Goal: Task Accomplishment & Management: Use online tool/utility

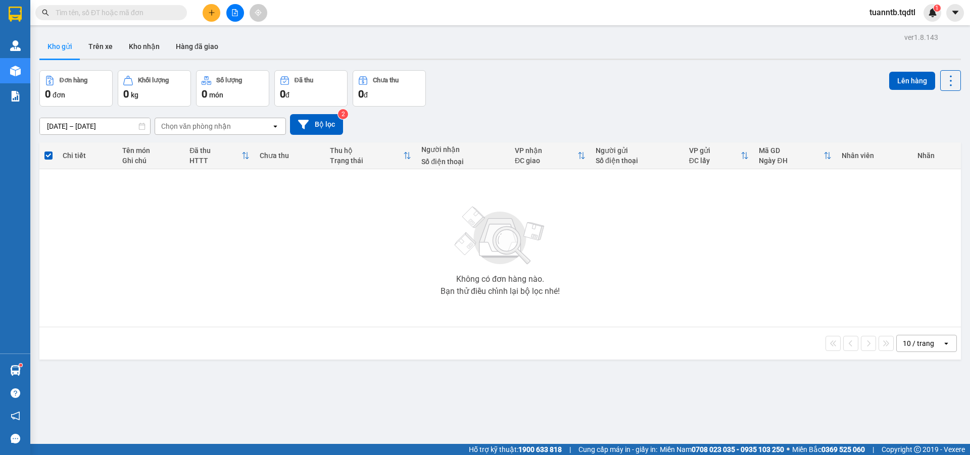
click at [216, 12] on button at bounding box center [211, 13] width 18 height 18
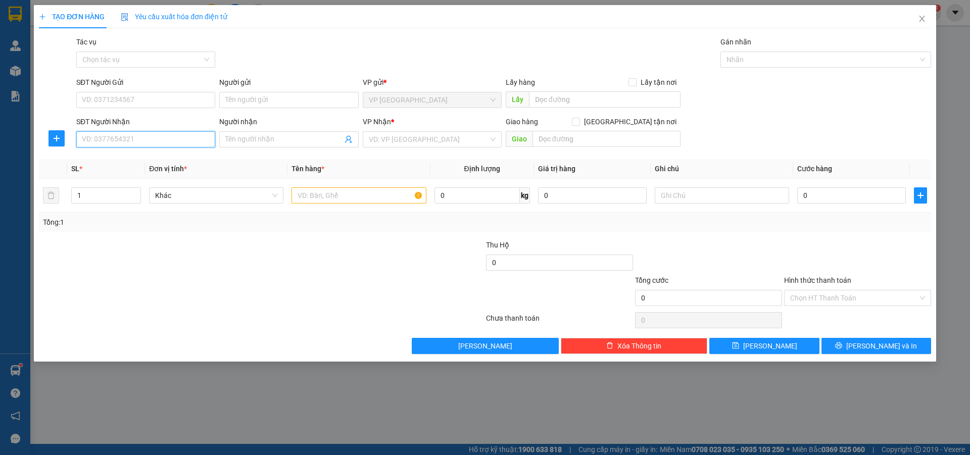
click at [204, 146] on input "SĐT Người Nhận" at bounding box center [145, 139] width 139 height 16
click at [253, 145] on span at bounding box center [288, 139] width 139 height 16
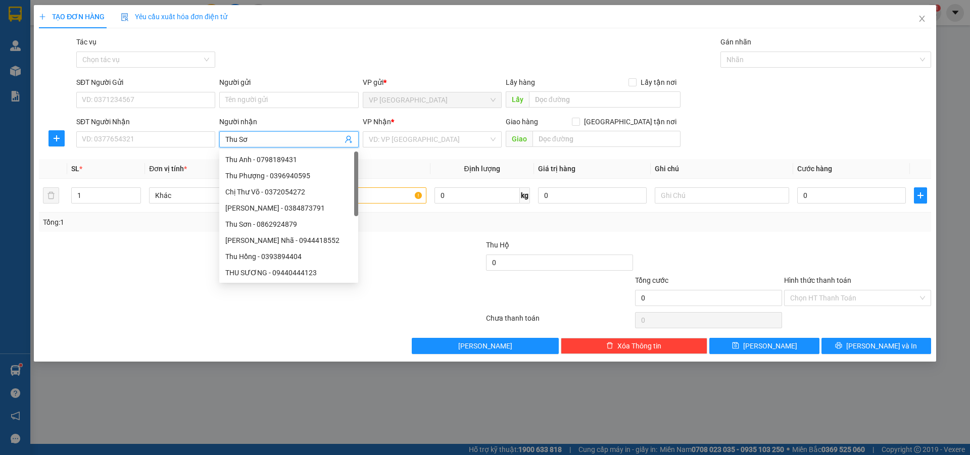
type input "Thu Sơn"
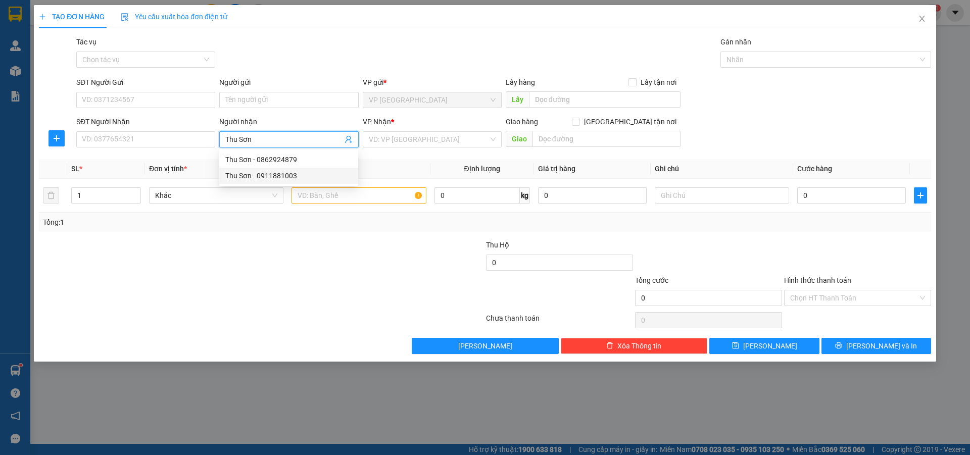
click at [296, 176] on div "Thu Sơn - 0911881003" at bounding box center [288, 175] width 127 height 11
type input "0911881003"
type input "Thu Sơn"
click at [411, 130] on div "VP Nhận *" at bounding box center [432, 123] width 139 height 15
click at [398, 140] on input "search" at bounding box center [429, 139] width 120 height 15
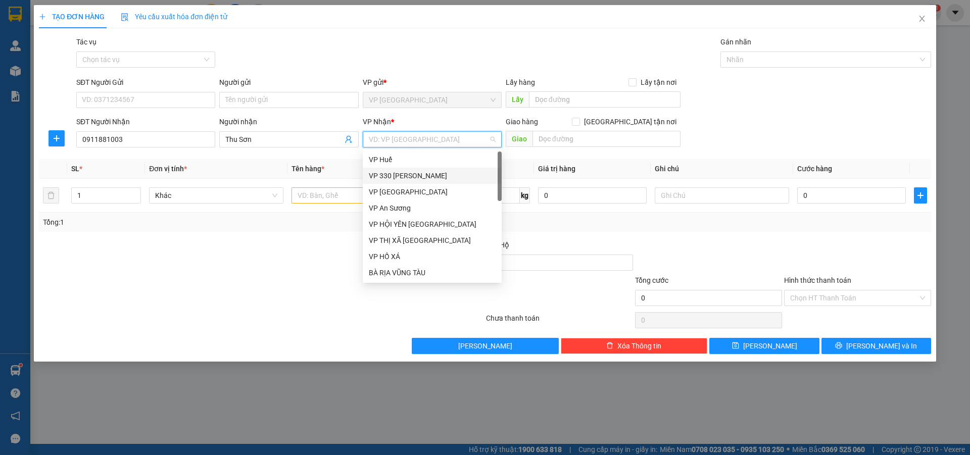
drag, startPoint x: 415, startPoint y: 178, endPoint x: 440, endPoint y: 161, distance: 30.5
click at [416, 178] on div "VP 330 [PERSON_NAME]" at bounding box center [432, 175] width 127 height 11
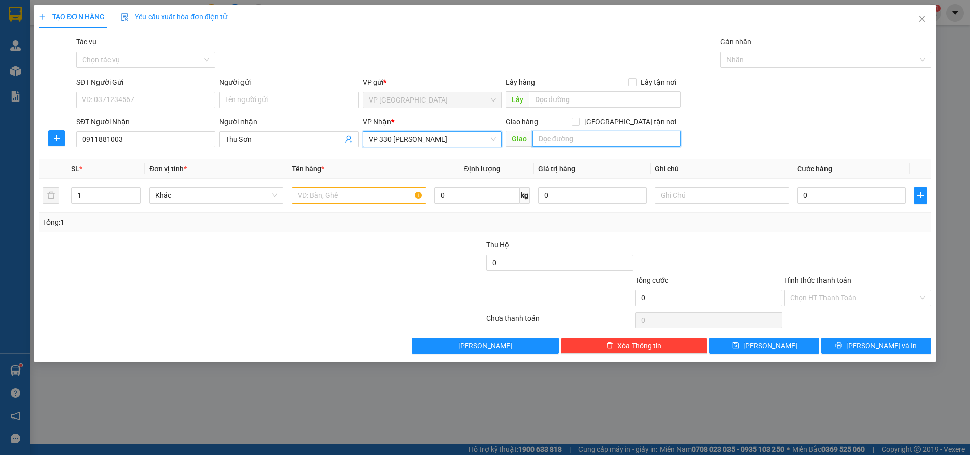
click at [551, 138] on input "text" at bounding box center [606, 139] width 148 height 16
type input "[PERSON_NAME]"
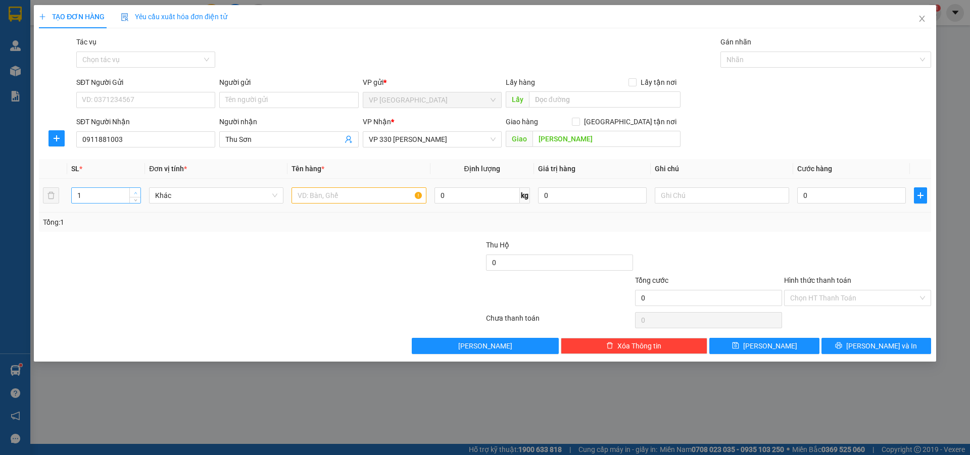
type input "2"
click at [135, 190] on span "up" at bounding box center [135, 193] width 6 height 6
click at [388, 194] on input "text" at bounding box center [358, 195] width 134 height 16
type input "2T BÔNG"
click at [748, 196] on input "text" at bounding box center [721, 195] width 134 height 16
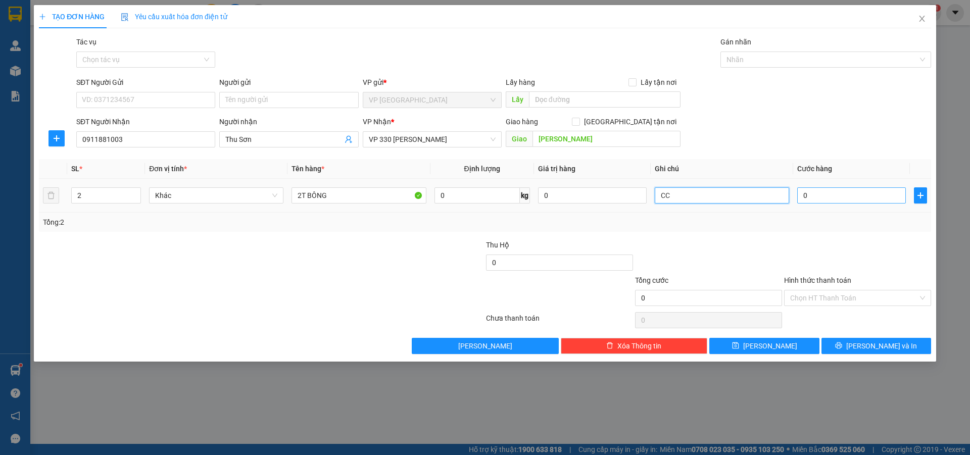
type input "CC"
click at [832, 201] on input "0" at bounding box center [851, 195] width 109 height 16
type input "4"
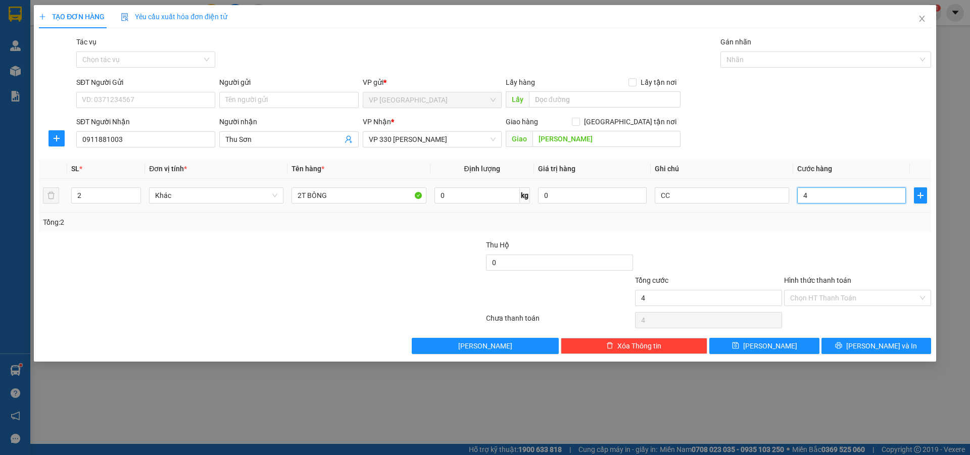
type input "40"
type input "400"
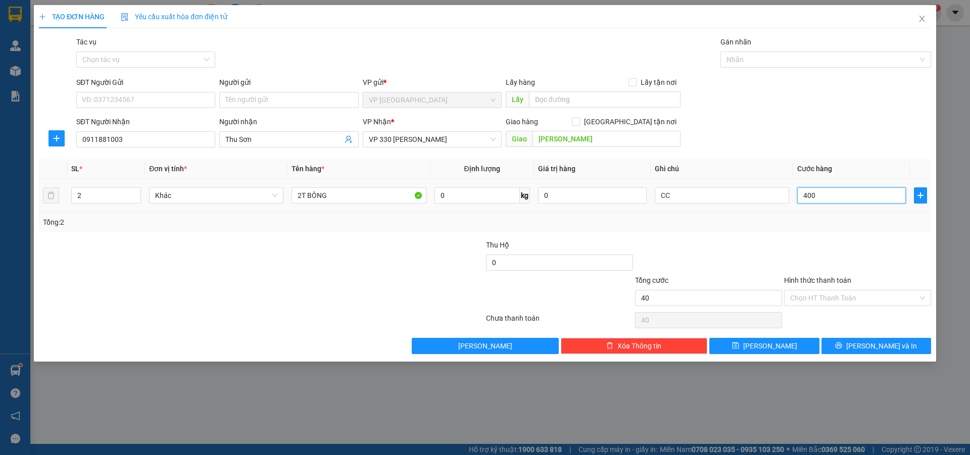
type input "400"
type input "4.000"
type input "40.000"
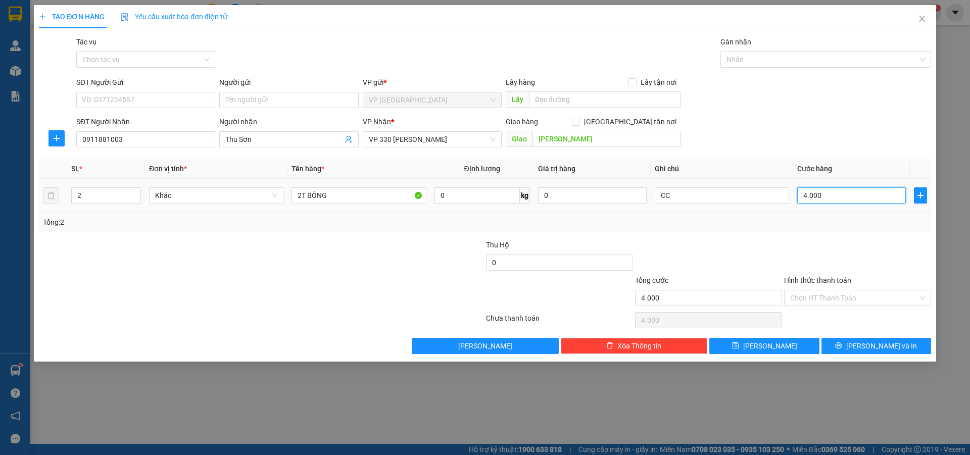
type input "40.000"
type input "400.000"
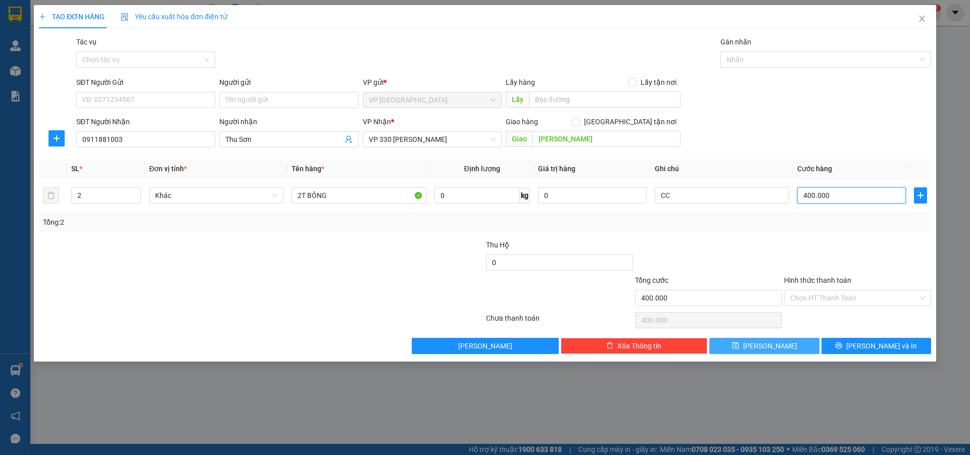
type input "400.000"
click at [750, 344] on button "[PERSON_NAME]" at bounding box center [764, 346] width 110 height 16
type input "1"
type input "0"
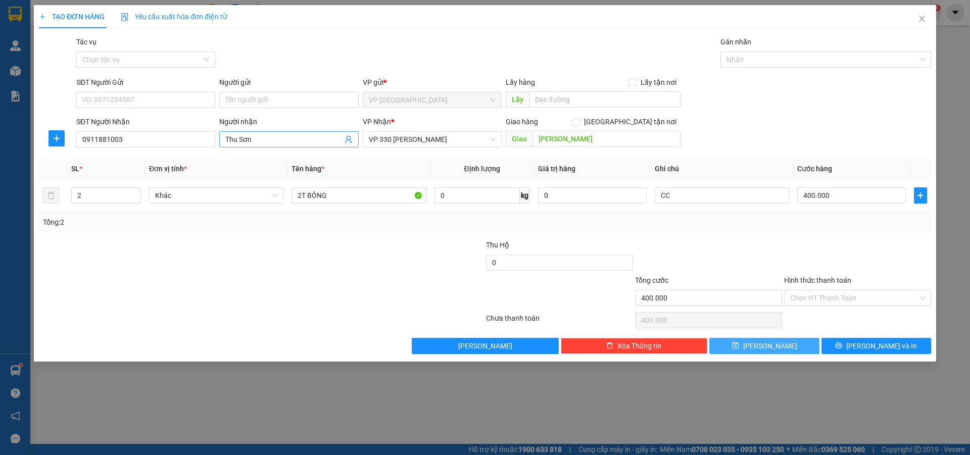
type input "0"
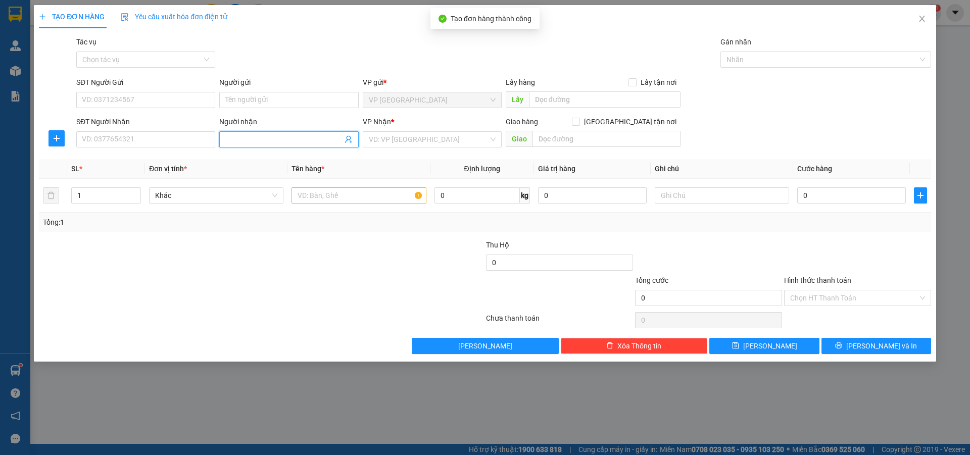
click at [303, 140] on input "Người nhận" at bounding box center [283, 139] width 117 height 11
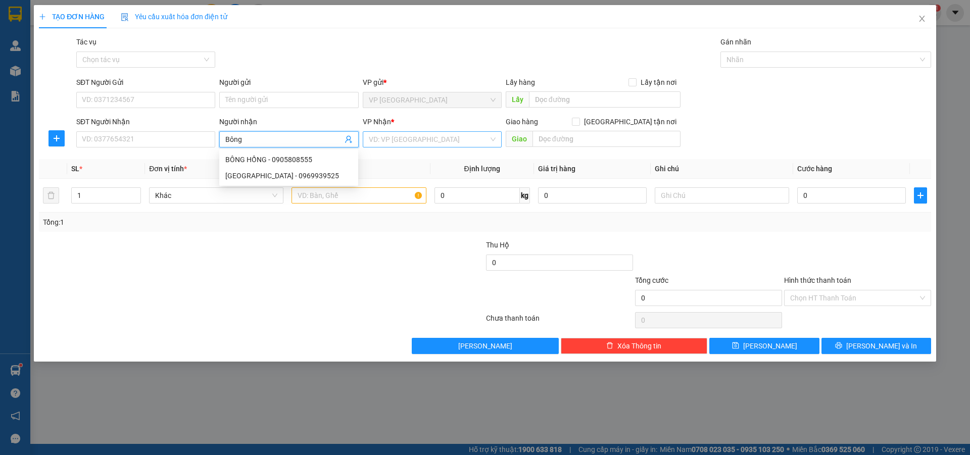
type input "Bông"
click at [401, 141] on input "search" at bounding box center [429, 139] width 120 height 15
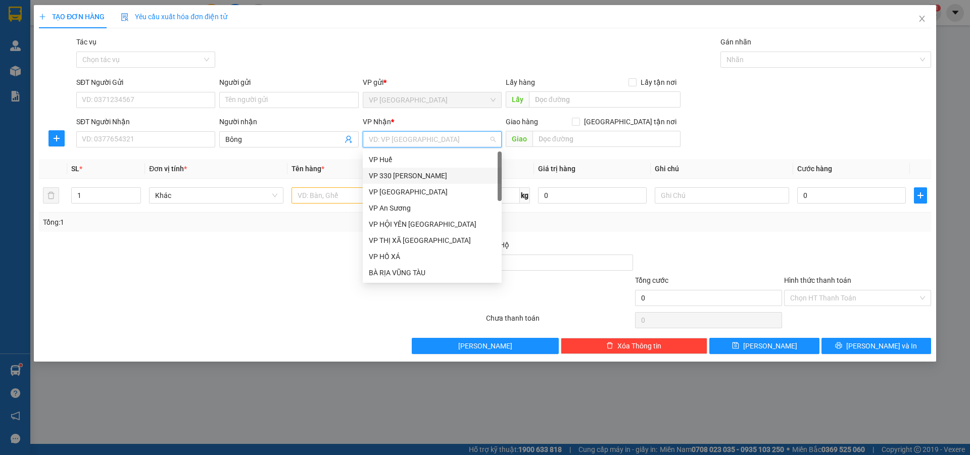
click at [415, 173] on div "VP 330 [PERSON_NAME]" at bounding box center [432, 175] width 127 height 11
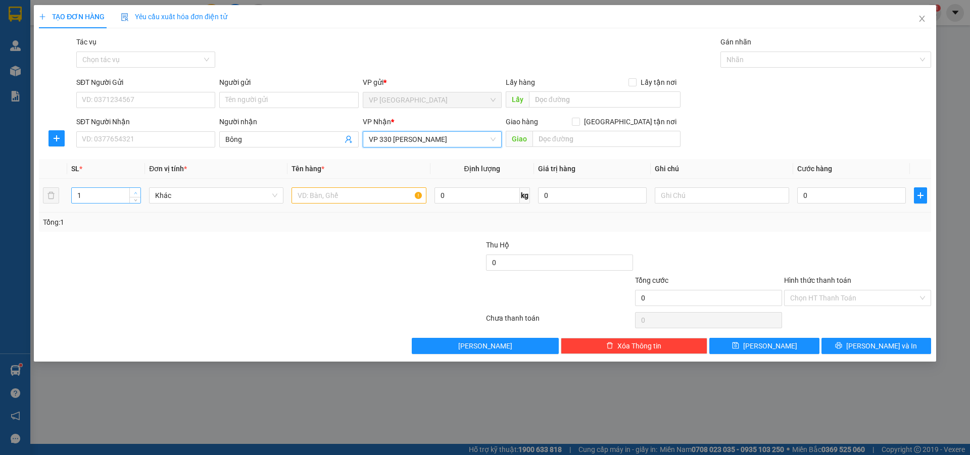
type input "2"
click at [135, 190] on span "up" at bounding box center [135, 193] width 6 height 6
click at [349, 200] on input "text" at bounding box center [358, 195] width 134 height 16
type input "2T BÔNG"
click at [718, 195] on input "text" at bounding box center [721, 195] width 134 height 16
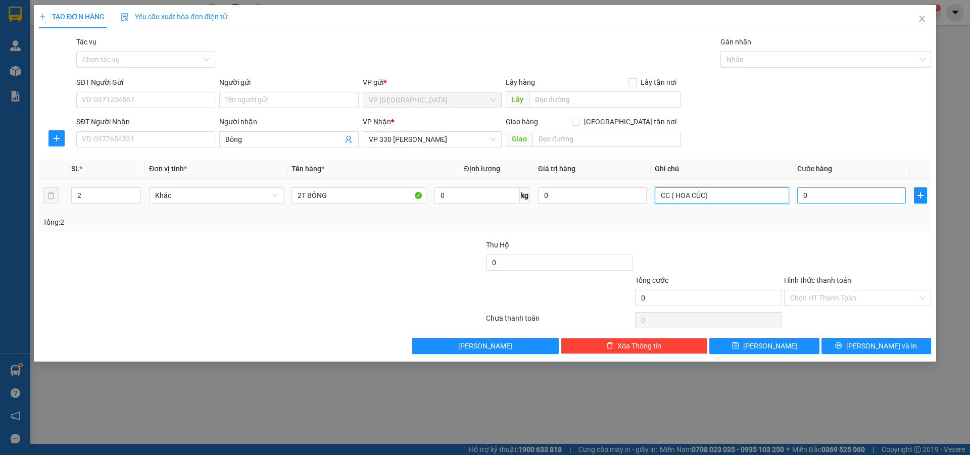
type input "CC ( HOA CÚC)"
click at [821, 196] on input "0" at bounding box center [851, 195] width 109 height 16
type input "4"
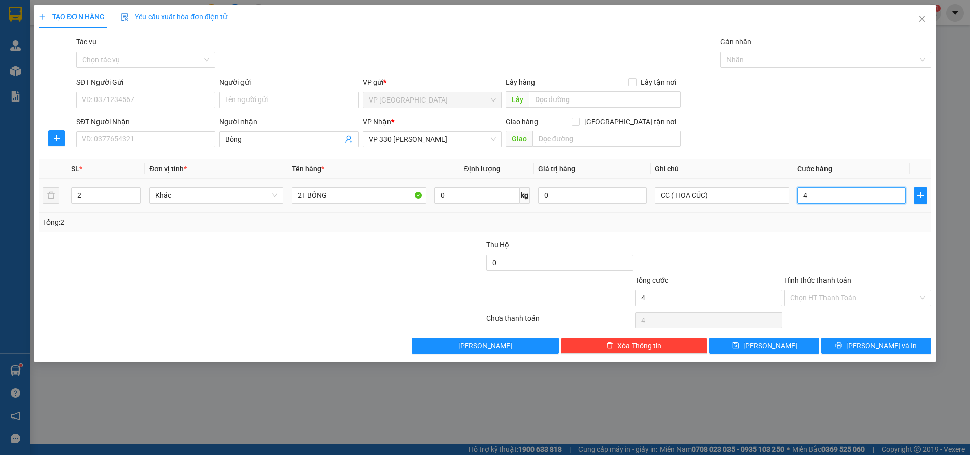
type input "40"
type input "400"
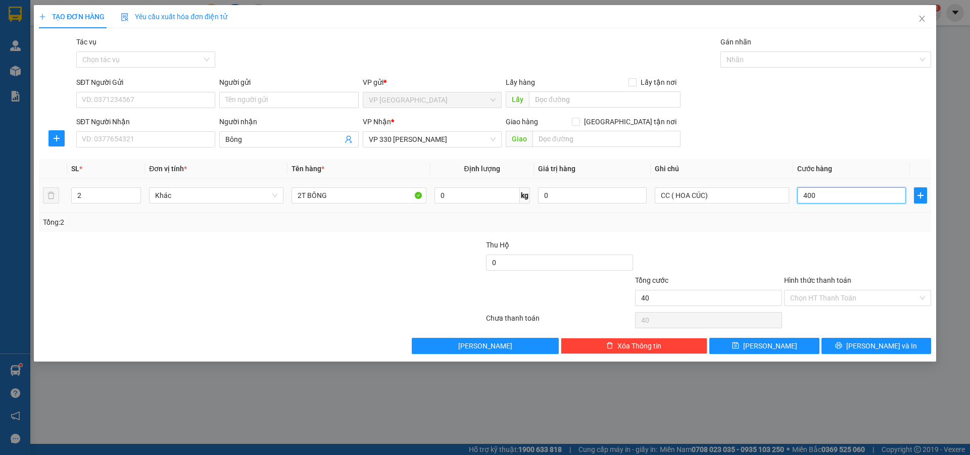
type input "400"
type input "4.000"
type input "40.000"
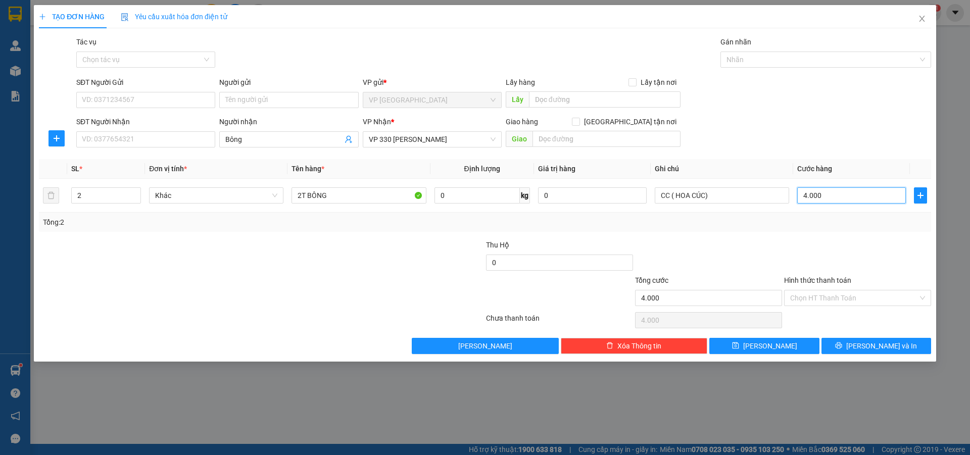
type input "40.000"
type input "400.000"
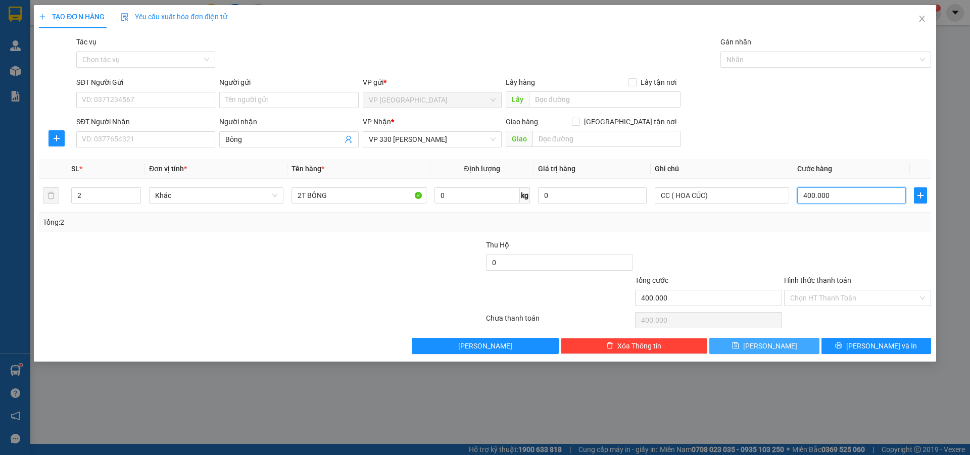
type input "400.000"
click at [779, 351] on button "[PERSON_NAME]" at bounding box center [764, 346] width 110 height 16
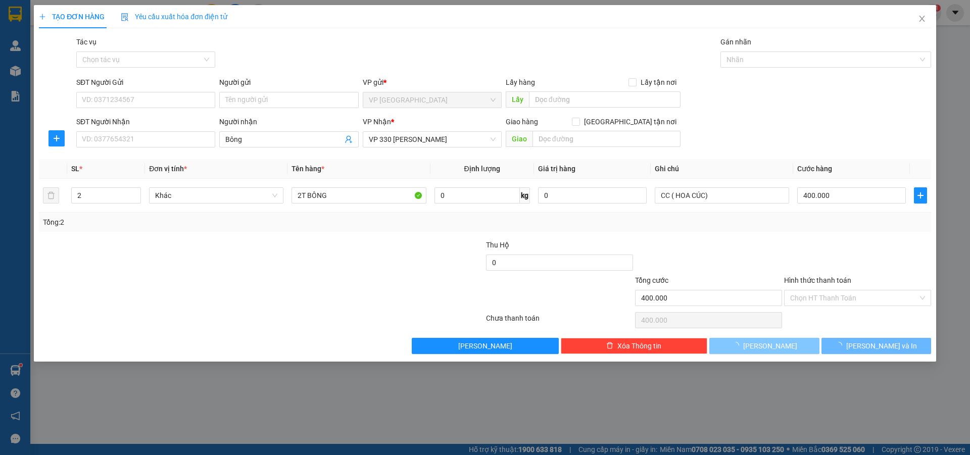
type input "1"
type input "0"
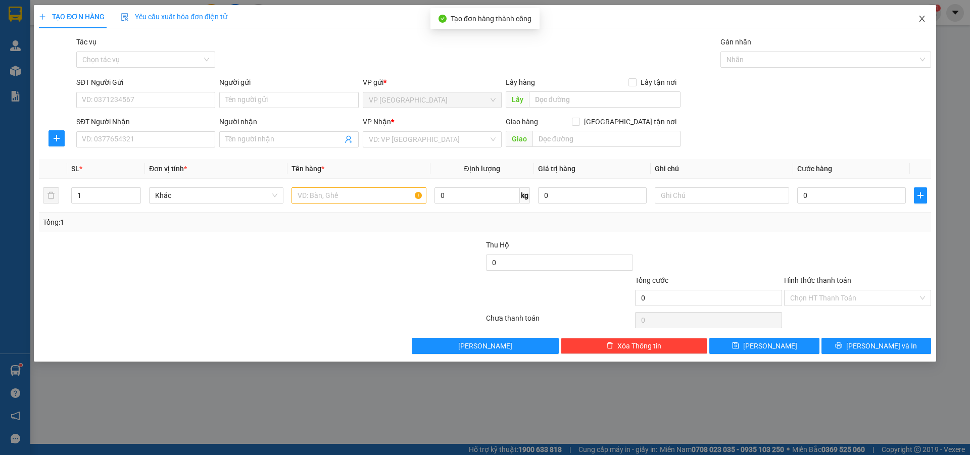
click at [920, 17] on icon "close" at bounding box center [922, 19] width 6 height 6
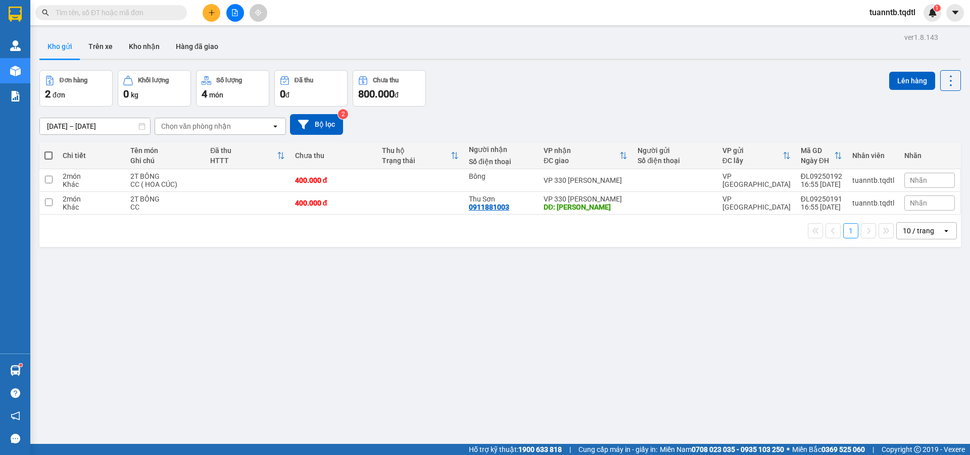
click at [48, 153] on span at bounding box center [48, 155] width 8 height 8
click at [48, 150] on input "checkbox" at bounding box center [48, 150] width 0 height 0
checkbox input "true"
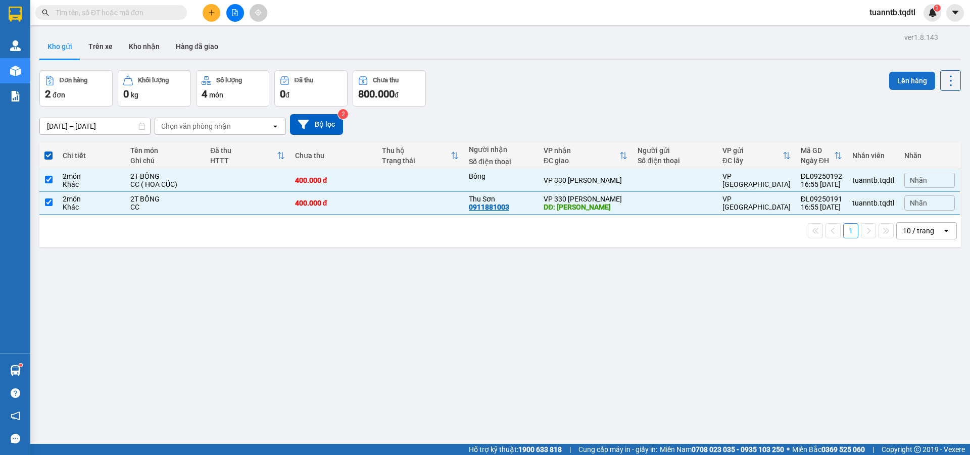
click at [897, 84] on button "Lên hàng" at bounding box center [912, 81] width 46 height 18
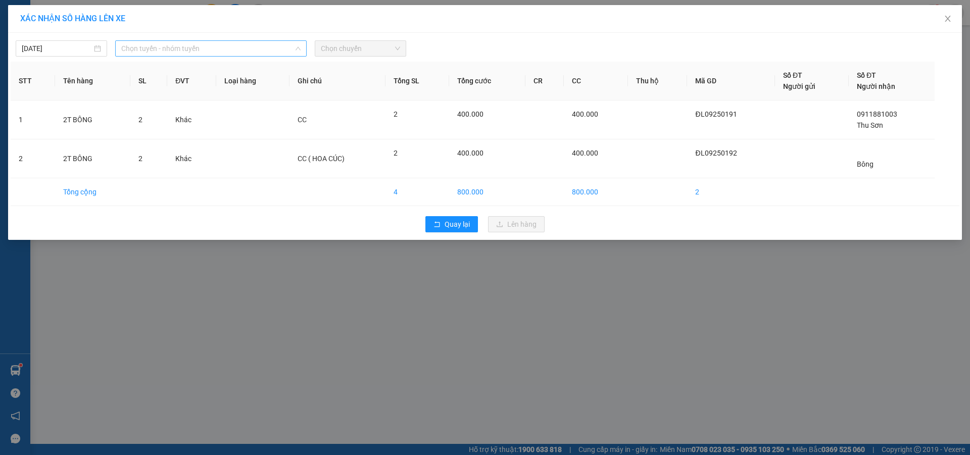
click at [276, 51] on span "Chọn tuyến - nhóm tuyến" at bounding box center [210, 48] width 179 height 15
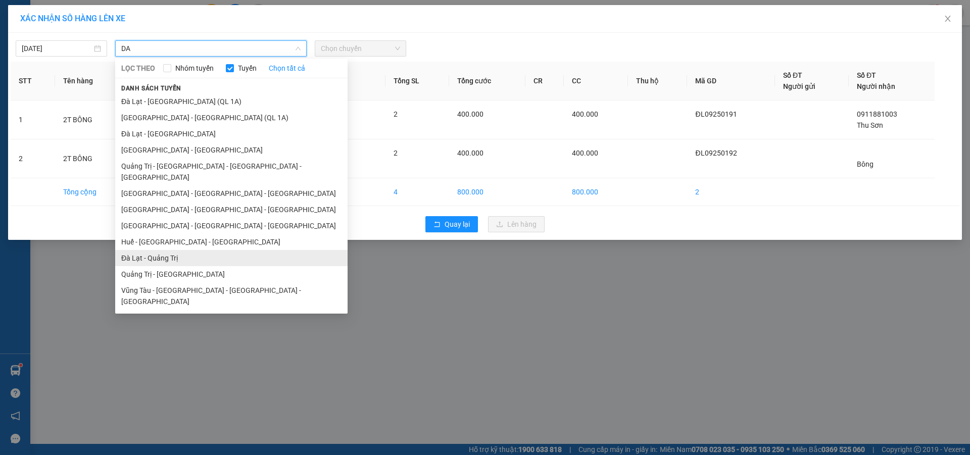
type input "DA"
click at [215, 250] on li "Đà Lạt - Quảng Trị" at bounding box center [231, 258] width 232 height 16
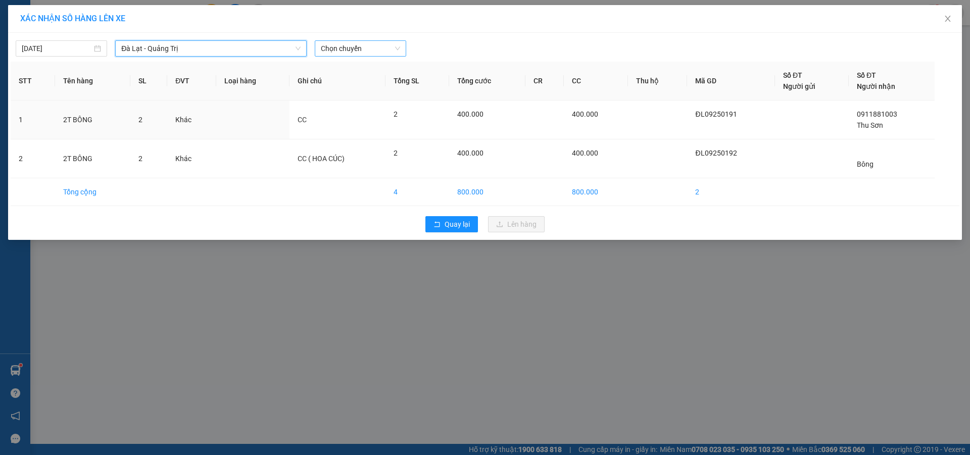
drag, startPoint x: 343, startPoint y: 45, endPoint x: 349, endPoint y: 48, distance: 6.3
click at [343, 44] on span "Chọn chuyến" at bounding box center [360, 48] width 79 height 15
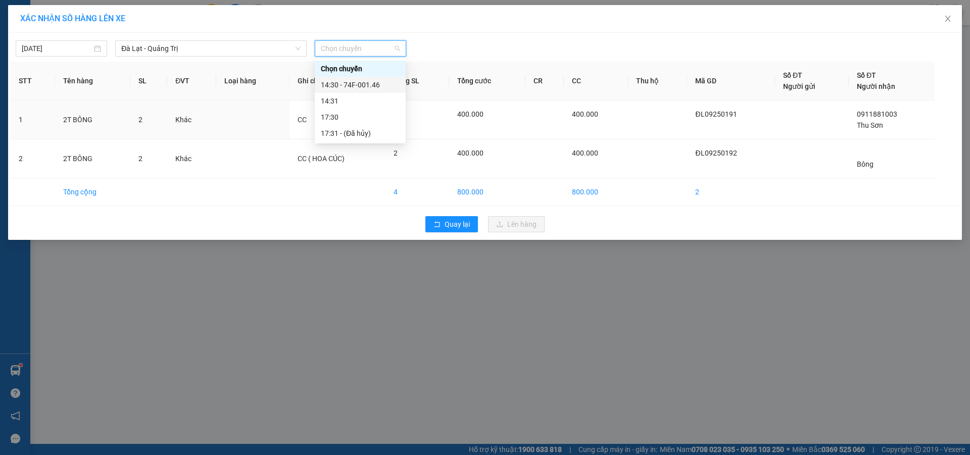
click at [367, 82] on div "14:30 - 74F-001.46" at bounding box center [360, 84] width 79 height 11
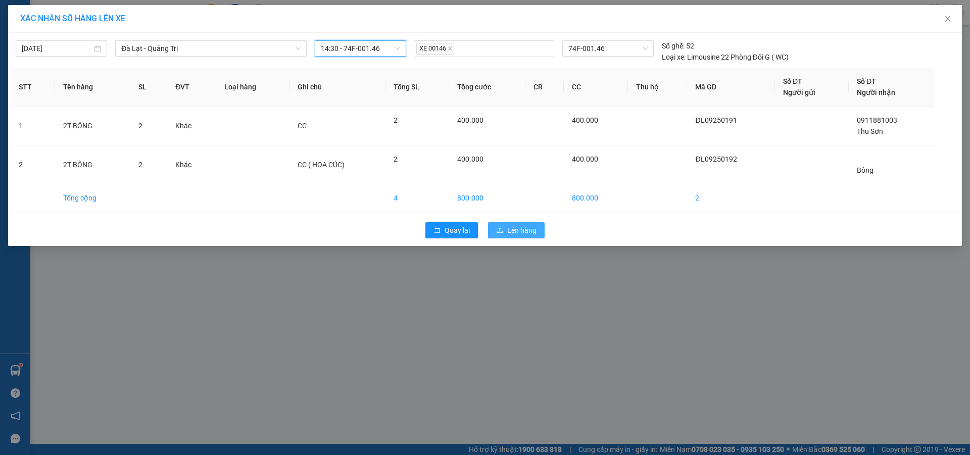
click at [517, 233] on span "Lên hàng" at bounding box center [521, 230] width 29 height 11
